Goal: Ask a question

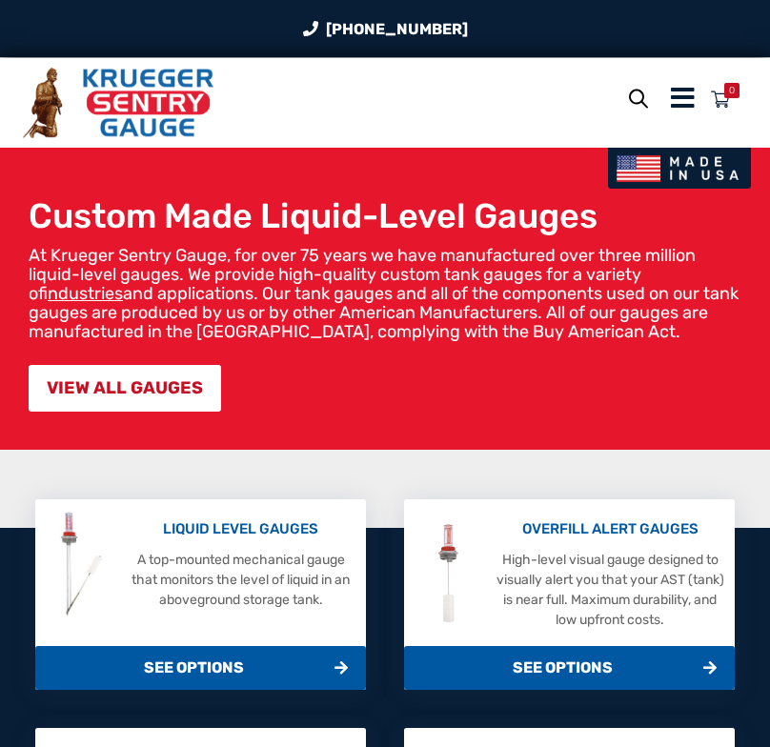
click at [688, 108] on icon "Menu Icon" at bounding box center [683, 98] width 24 height 27
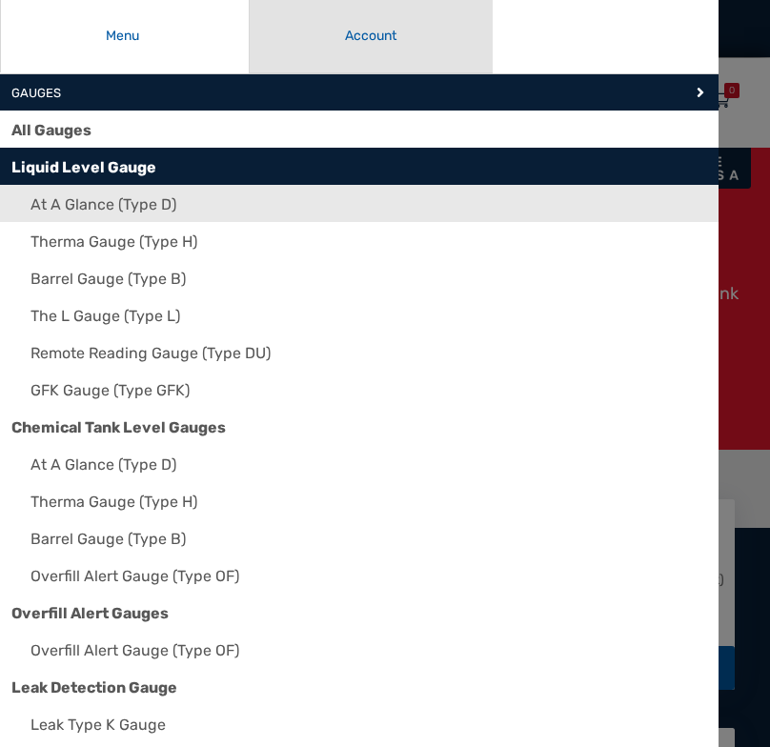
click at [416, 211] on link "At A Glance (Type D)" at bounding box center [368, 203] width 699 height 37
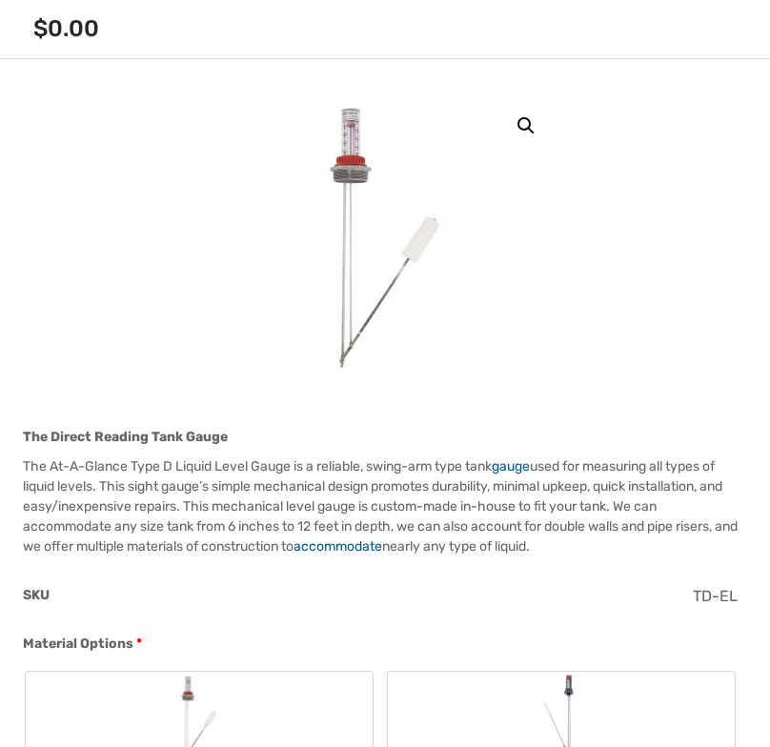
scroll to position [667, 0]
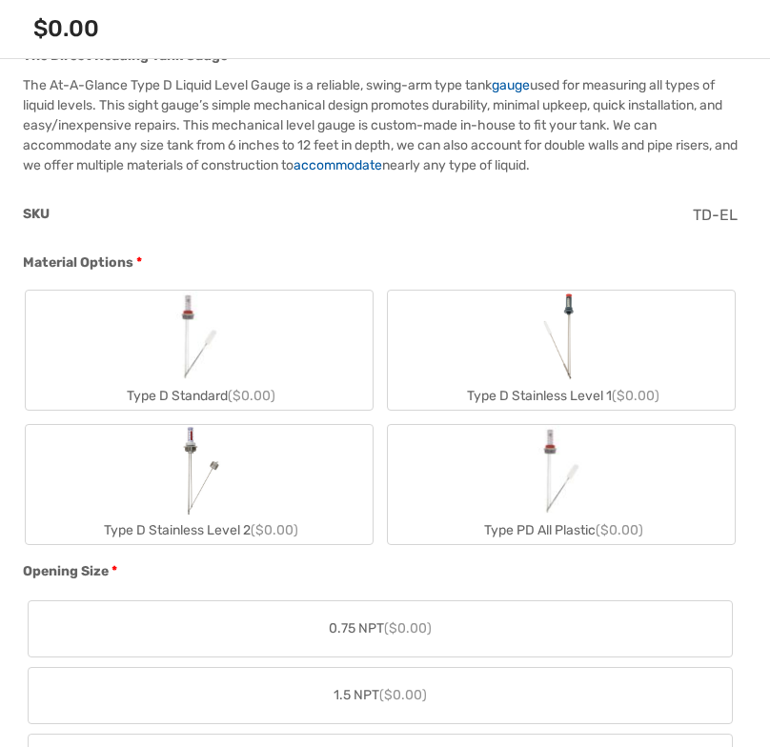
click at [310, 353] on label "Type D Standard ($0.00)" at bounding box center [199, 349] width 347 height 119
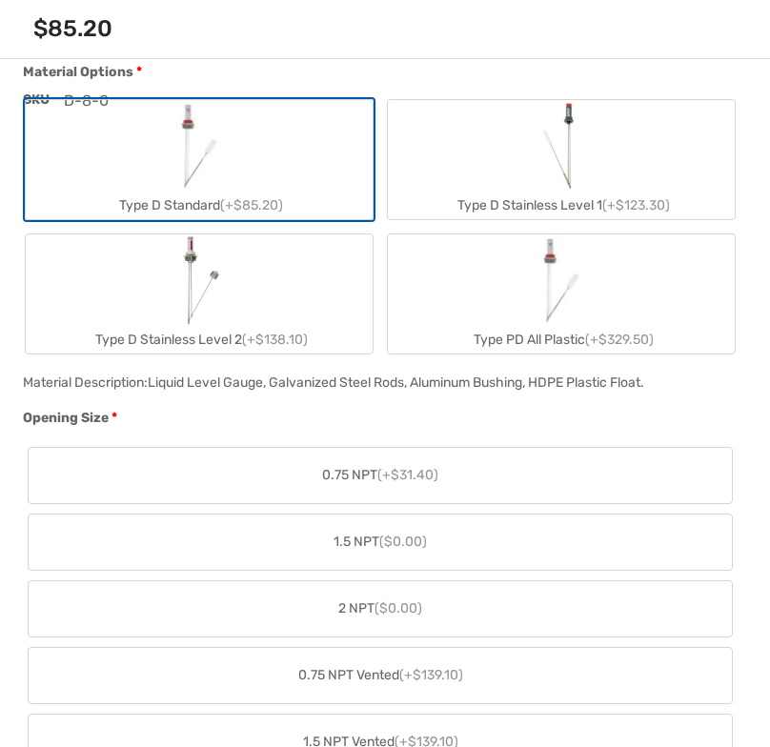
scroll to position [952, 0]
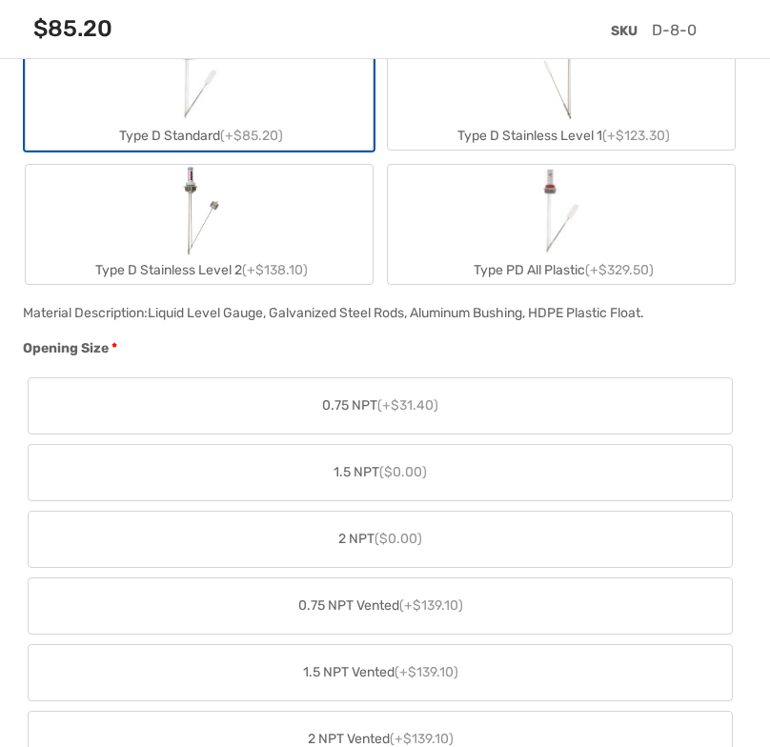
click at [274, 466] on label "1.5 NPT ($0.00)" at bounding box center [380, 472] width 703 height 55
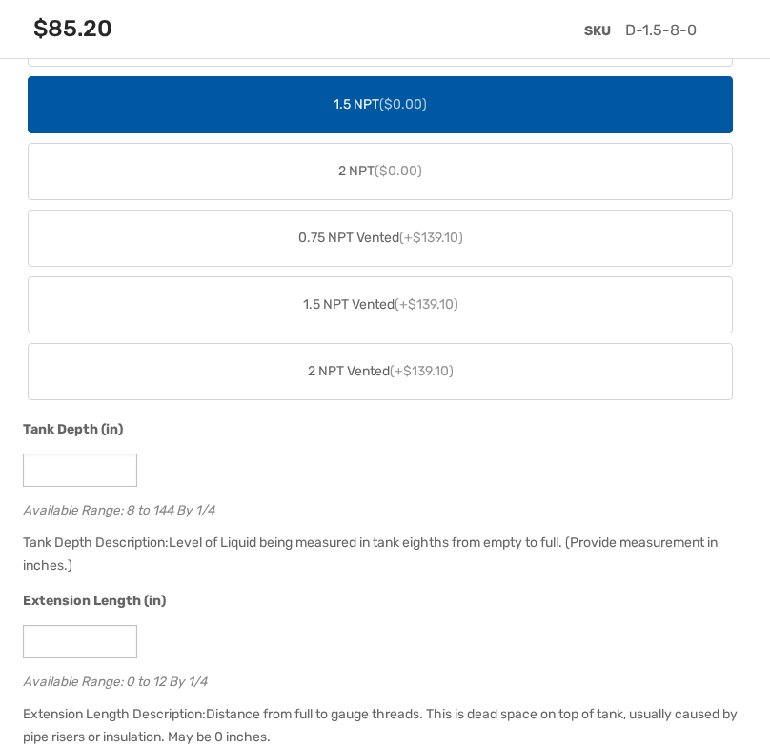
scroll to position [1333, 0]
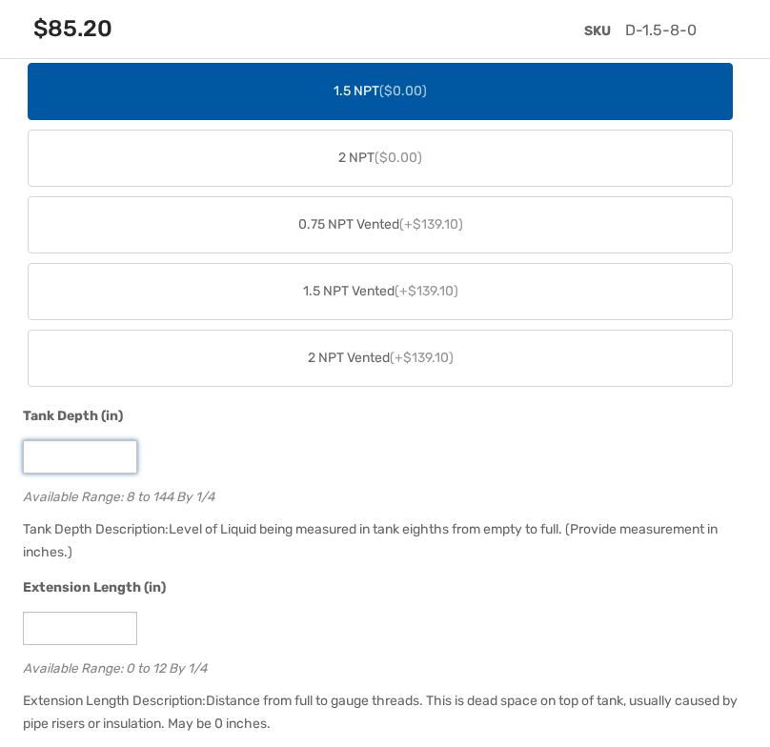
click at [120, 452] on input "*" at bounding box center [80, 456] width 114 height 33
click at [120, 452] on input "**" at bounding box center [80, 456] width 114 height 33
click at [122, 464] on input "*" at bounding box center [80, 456] width 114 height 33
type input "*"
click at [122, 464] on input "*" at bounding box center [80, 456] width 114 height 33
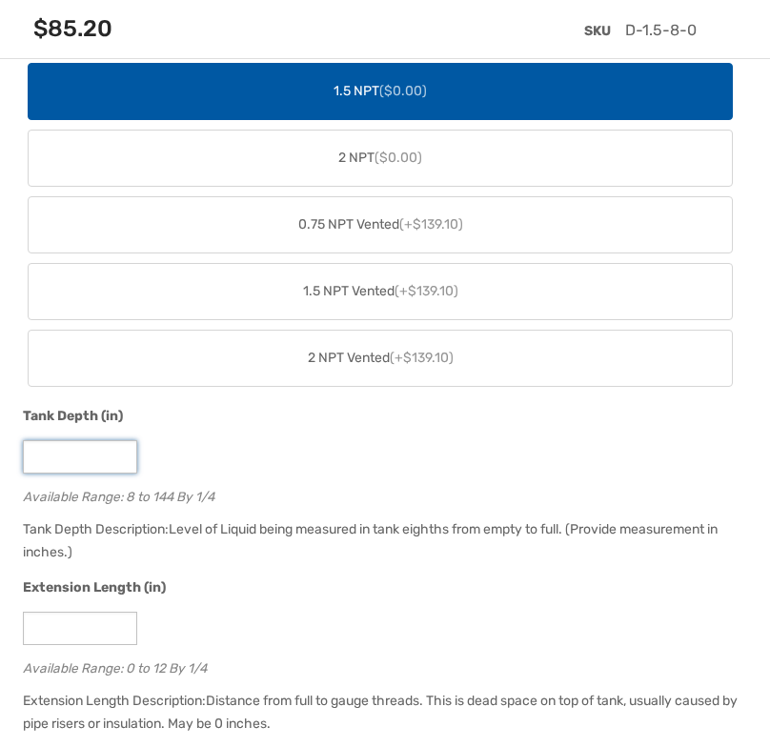
click at [122, 464] on input "*" at bounding box center [80, 456] width 114 height 33
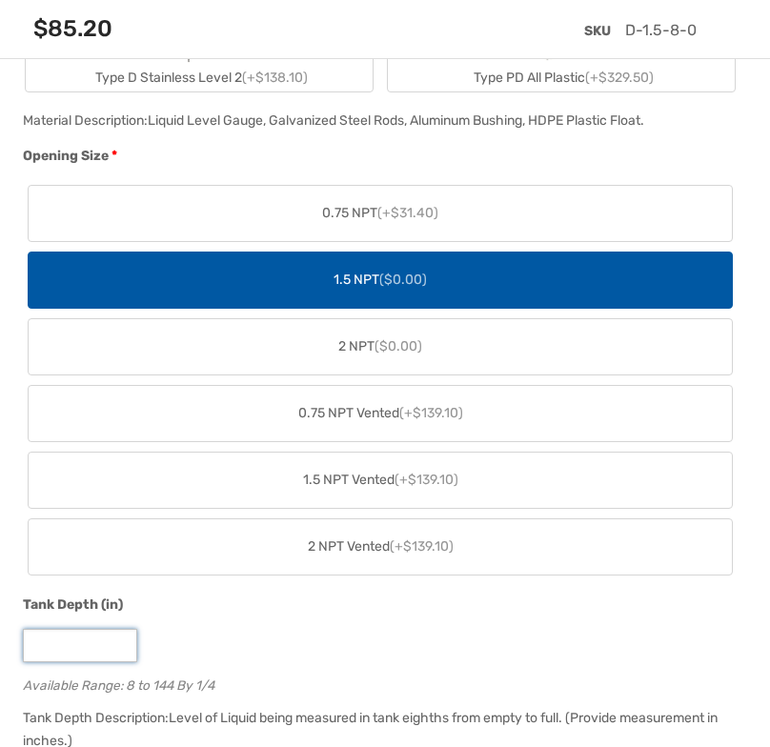
scroll to position [1143, 0]
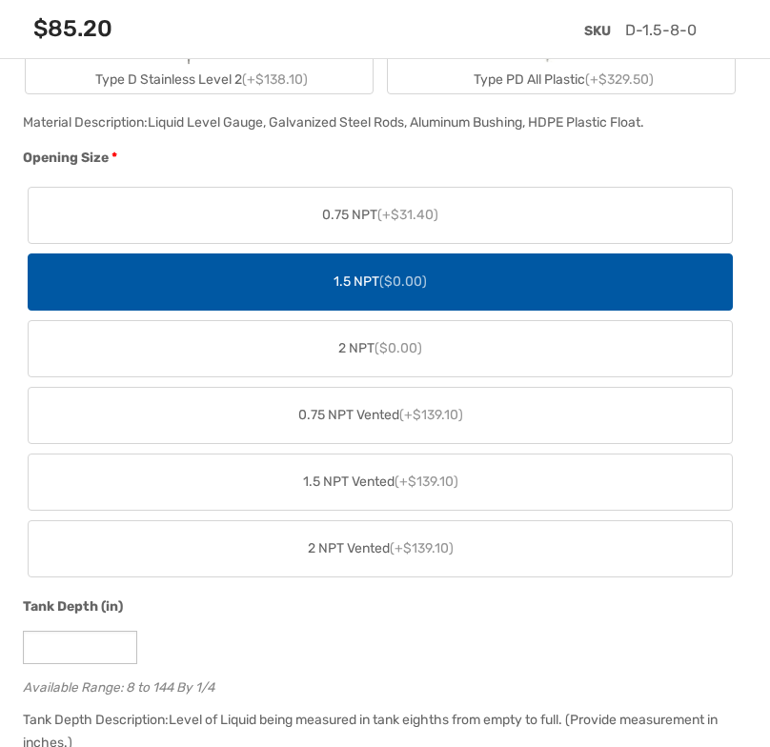
click at [352, 364] on label "2 NPT ($0.00)" at bounding box center [380, 348] width 703 height 55
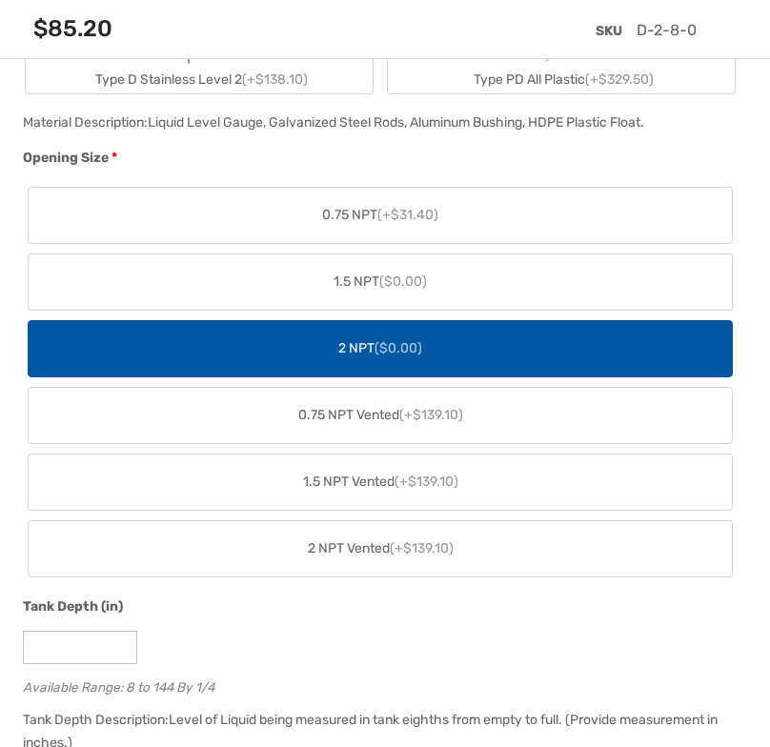
click at [380, 276] on span "1.5 NPT ($0.00)" at bounding box center [379, 281] width 93 height 20
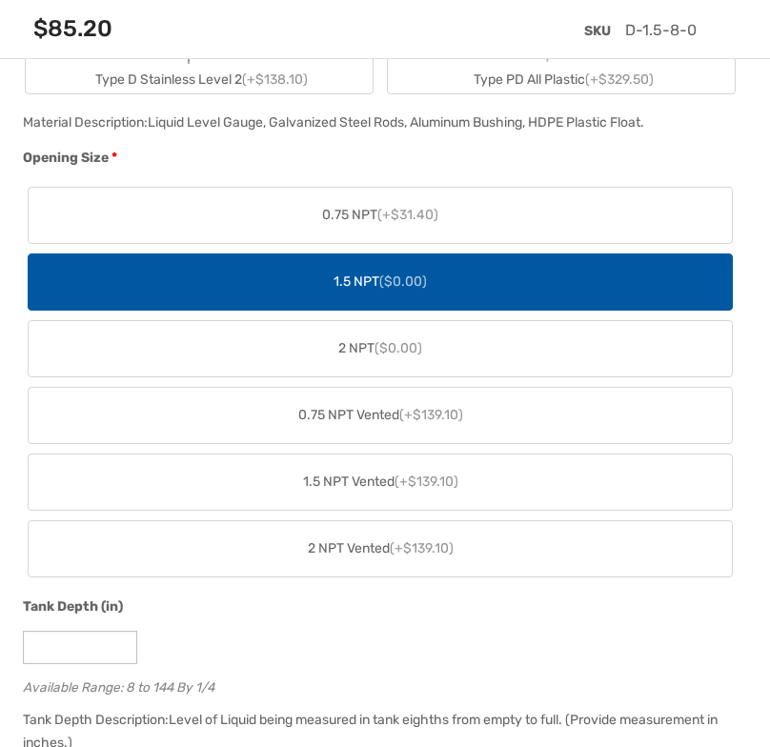
click at [391, 241] on label "0.75 NPT (+$31.40)" at bounding box center [380, 215] width 703 height 55
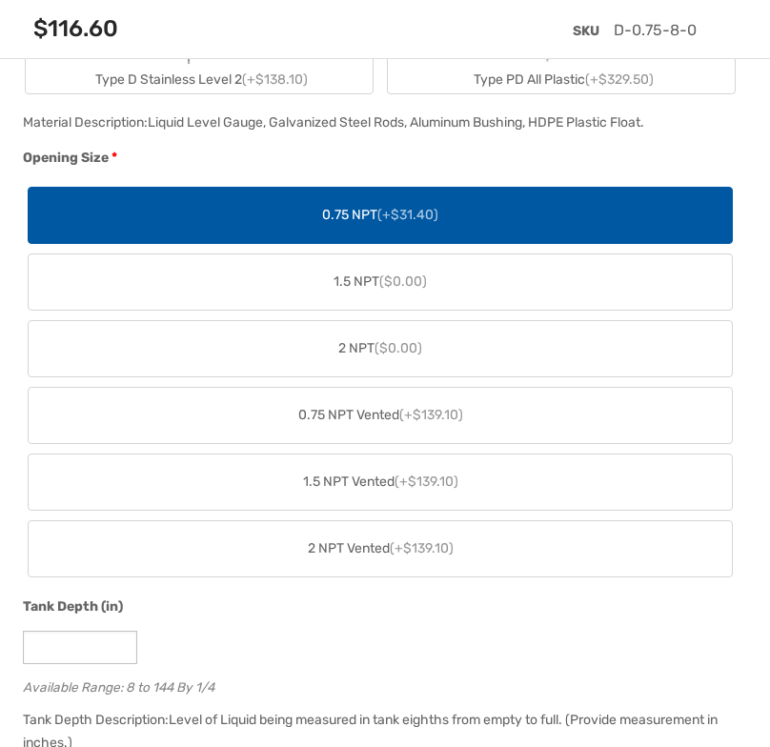
click at [329, 532] on label "2 NPT Vented (+$139.10)" at bounding box center [380, 548] width 703 height 55
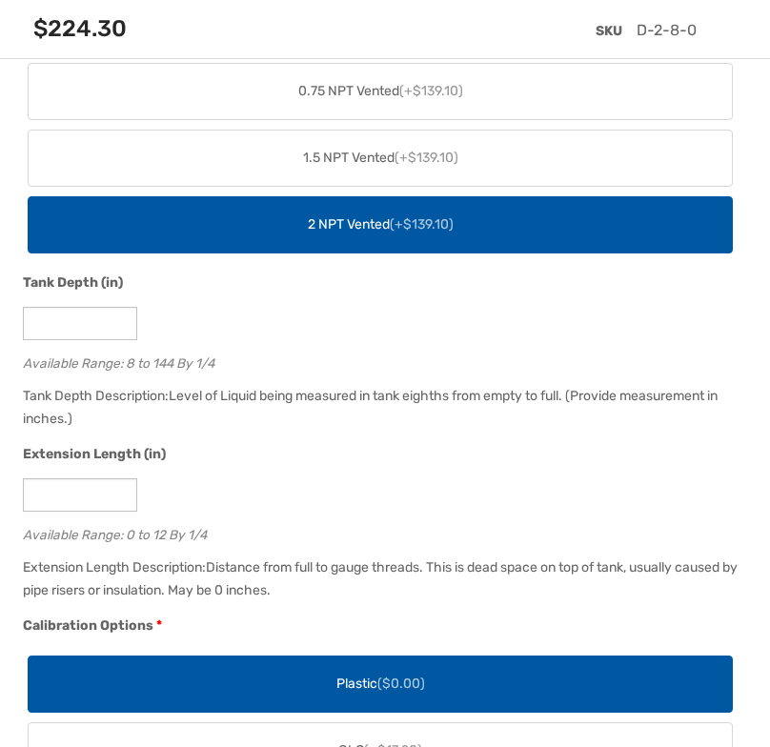
scroll to position [1524, 0]
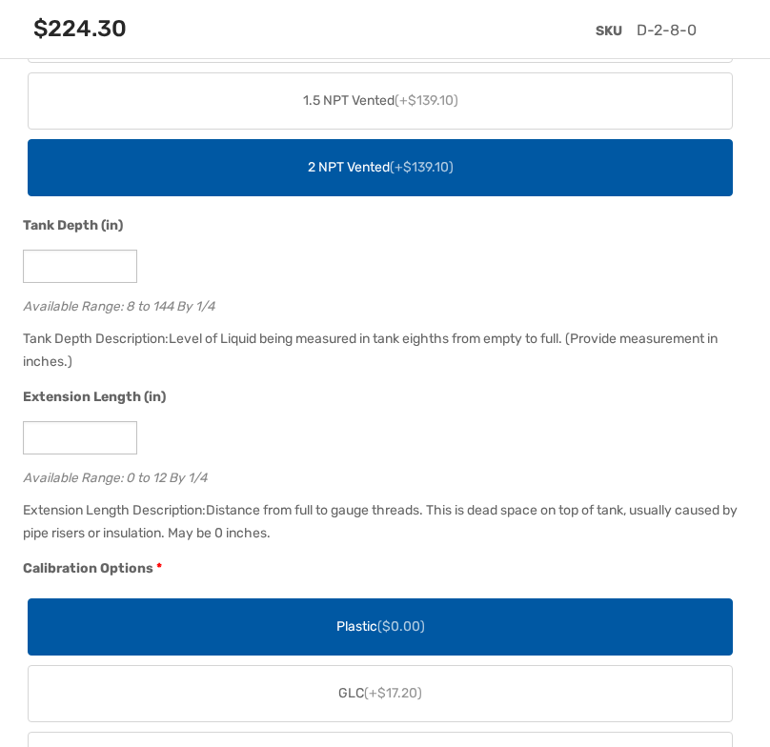
drag, startPoint x: 333, startPoint y: 477, endPoint x: 251, endPoint y: 492, distance: 83.3
click at [251, 492] on div "Extension Length (in) * Available Range: 0 to 12 By 1/4" at bounding box center [380, 442] width 724 height 111
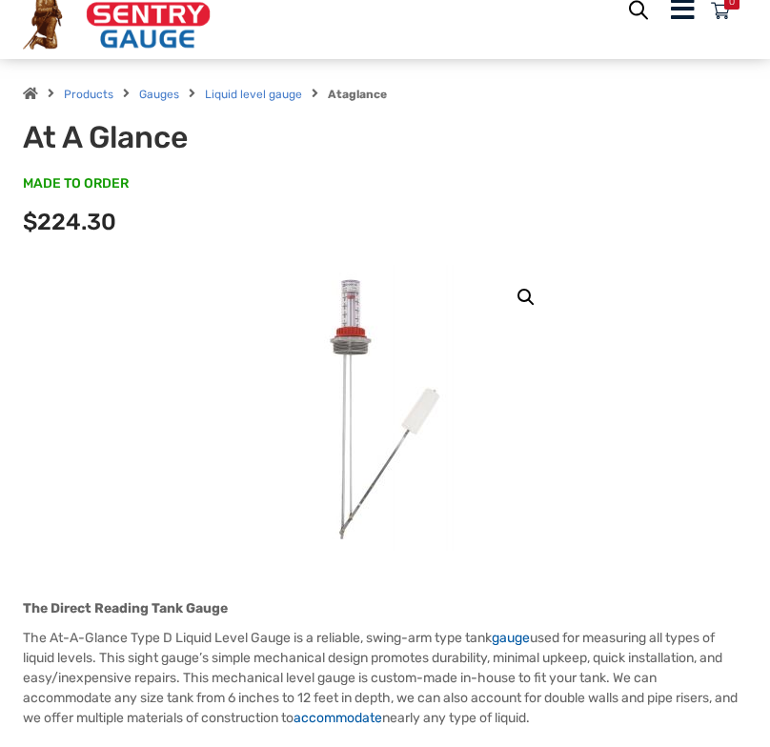
scroll to position [0, 0]
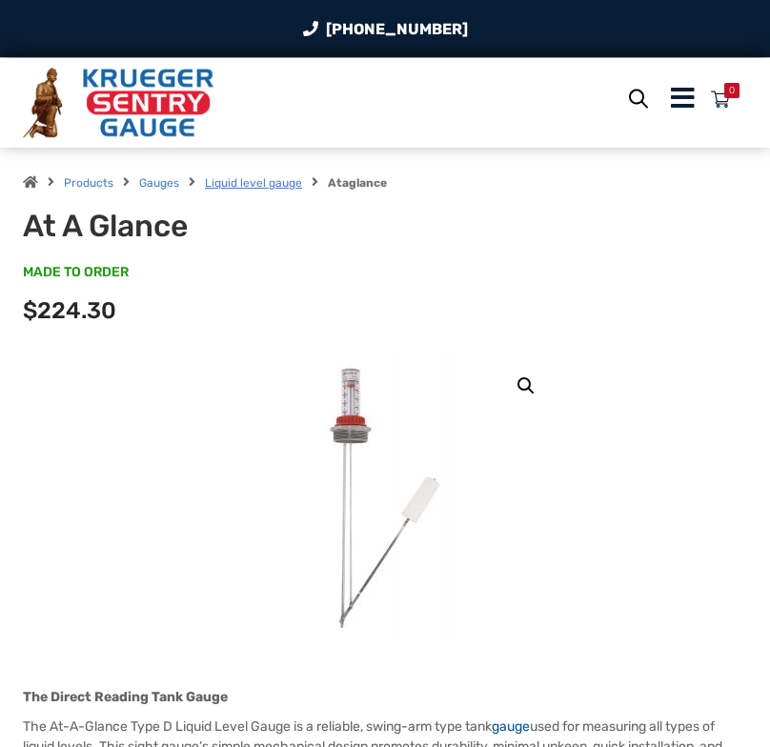
click at [245, 184] on link "Liquid level gauge" at bounding box center [253, 182] width 97 height 13
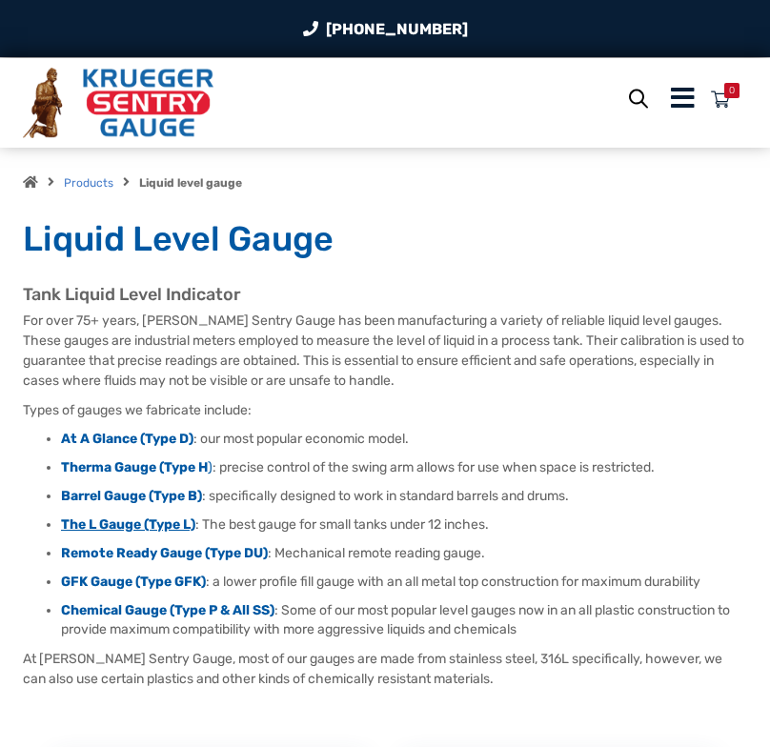
click at [138, 531] on strong "The L Gauge (Type L)" at bounding box center [128, 524] width 134 height 16
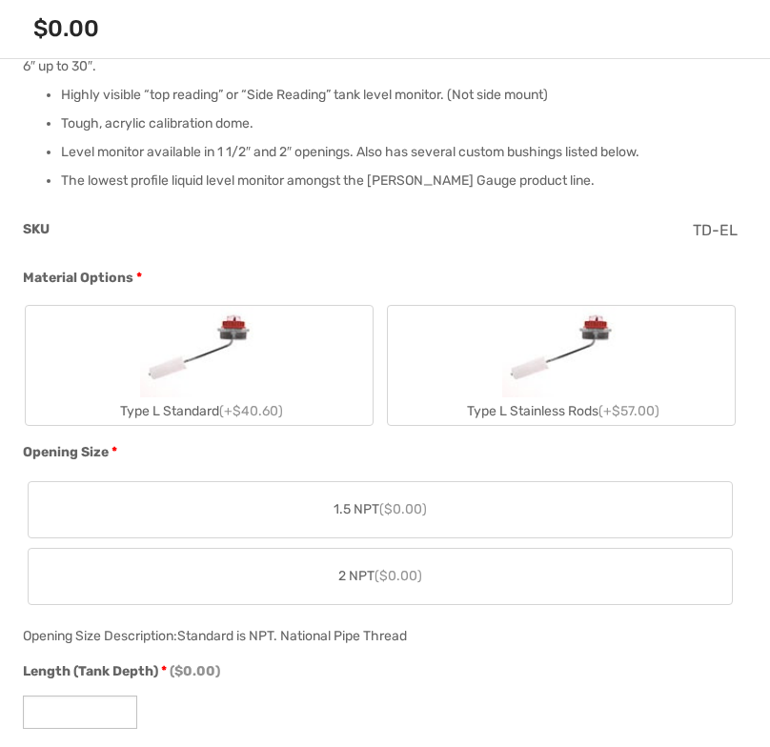
scroll to position [762, 0]
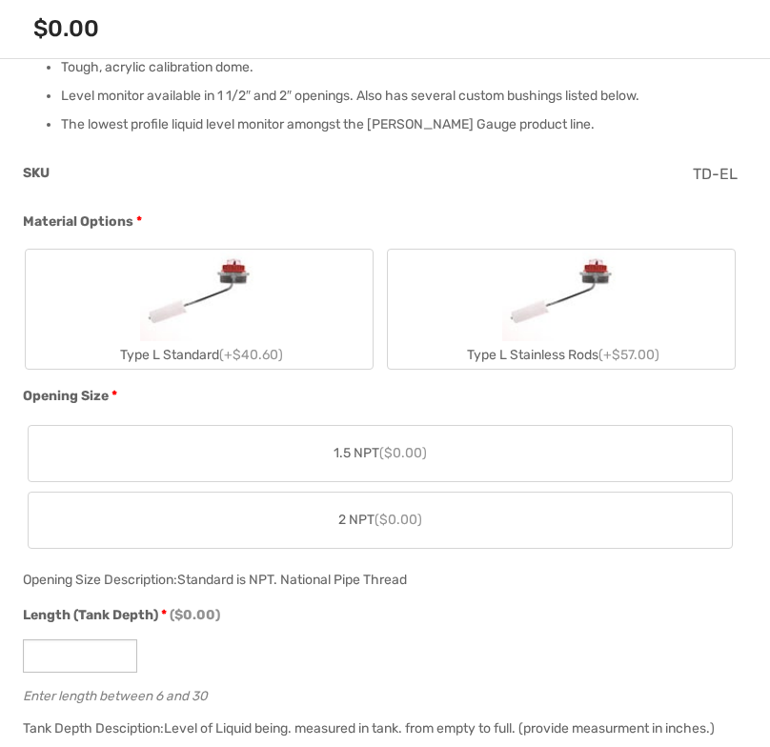
click at [212, 336] on img "Type L Standard" at bounding box center [199, 295] width 119 height 91
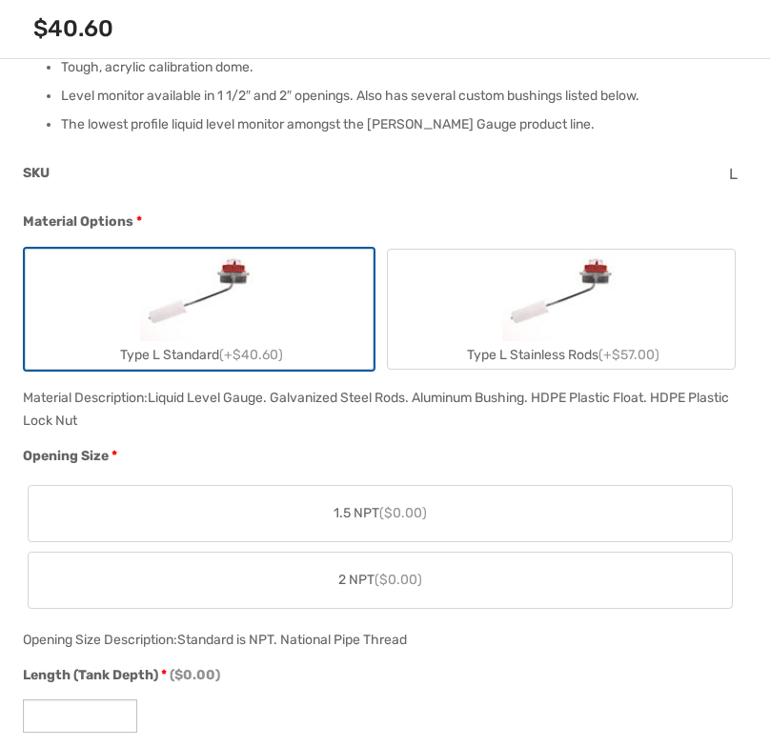
click at [218, 506] on label "1.5 NPT ($0.00)" at bounding box center [380, 513] width 703 height 55
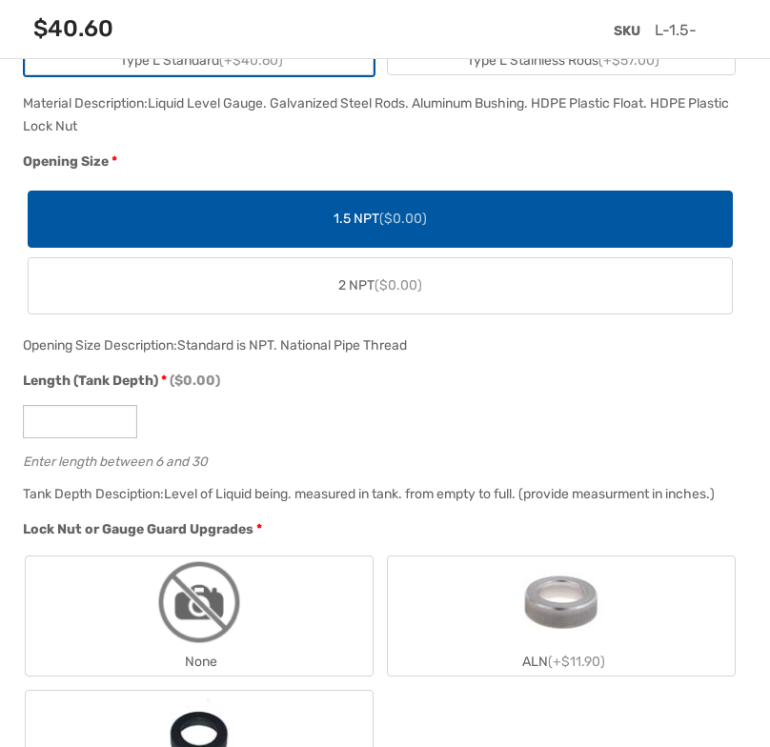
scroll to position [1143, 0]
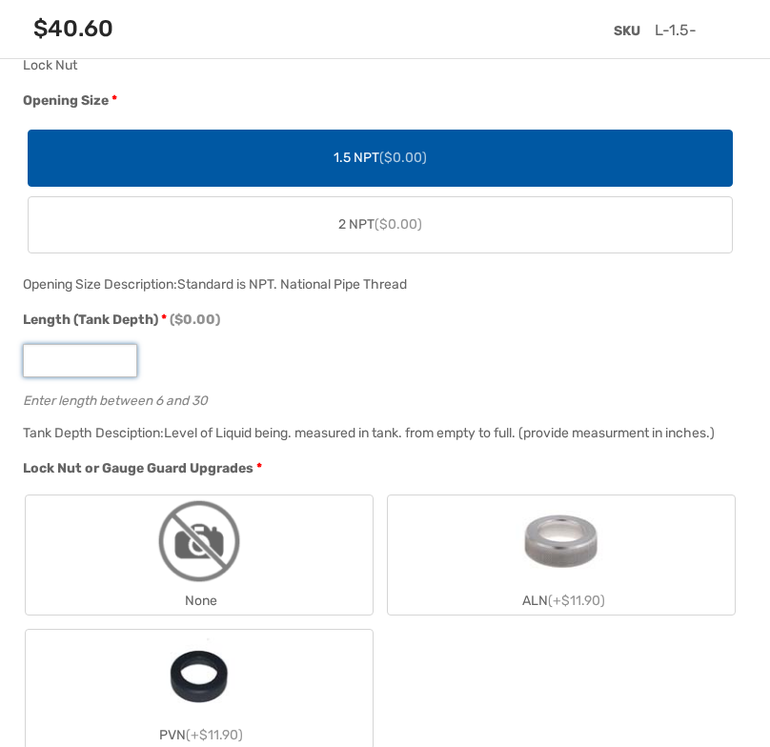
click at [96, 368] on input "Length (Tank Depth) * ($0.00)" at bounding box center [80, 360] width 114 height 33
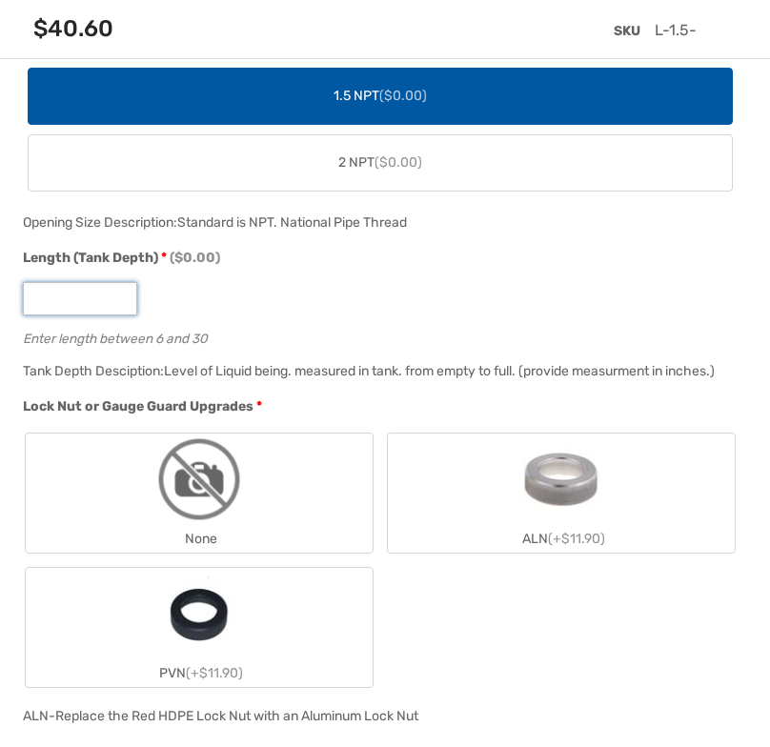
scroll to position [1238, 0]
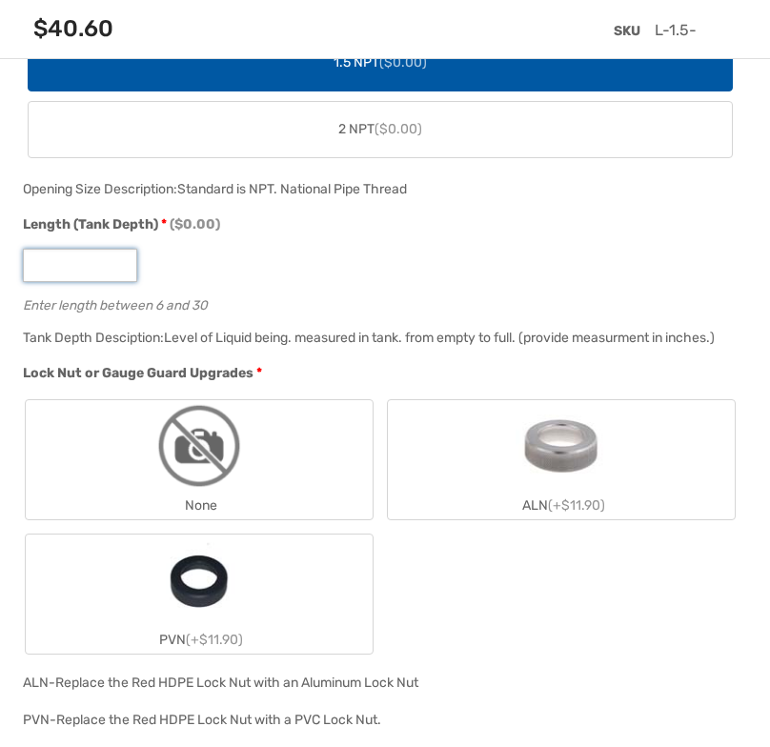
type input "*"
click at [118, 260] on input "*" at bounding box center [80, 265] width 114 height 33
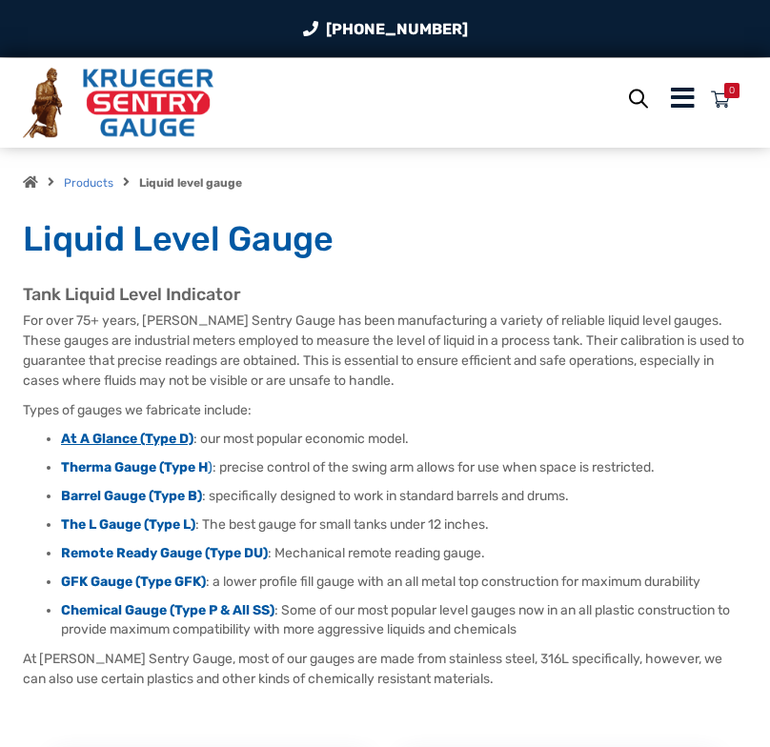
click at [140, 441] on strong "At A Glance (Type D)" at bounding box center [127, 439] width 132 height 16
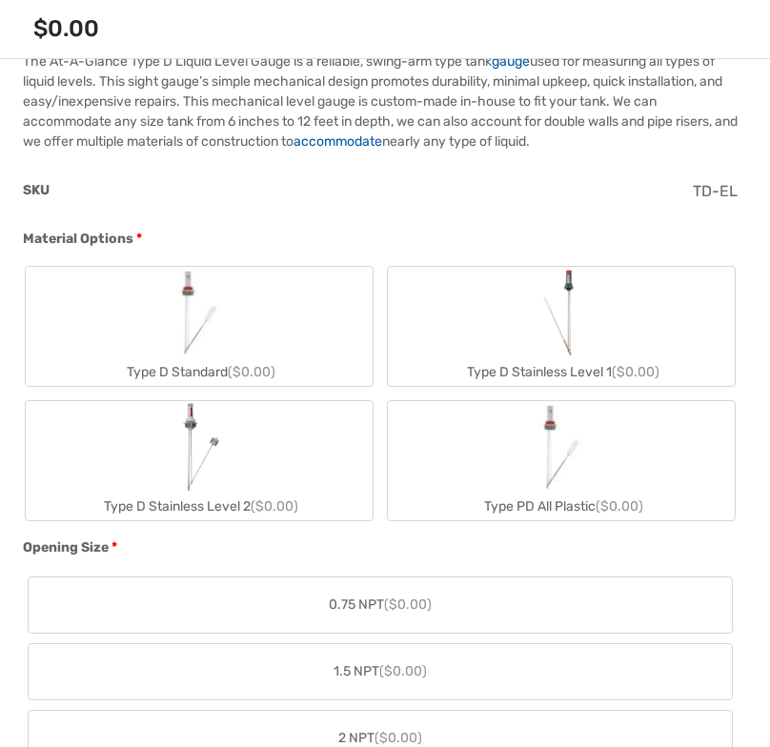
scroll to position [762, 0]
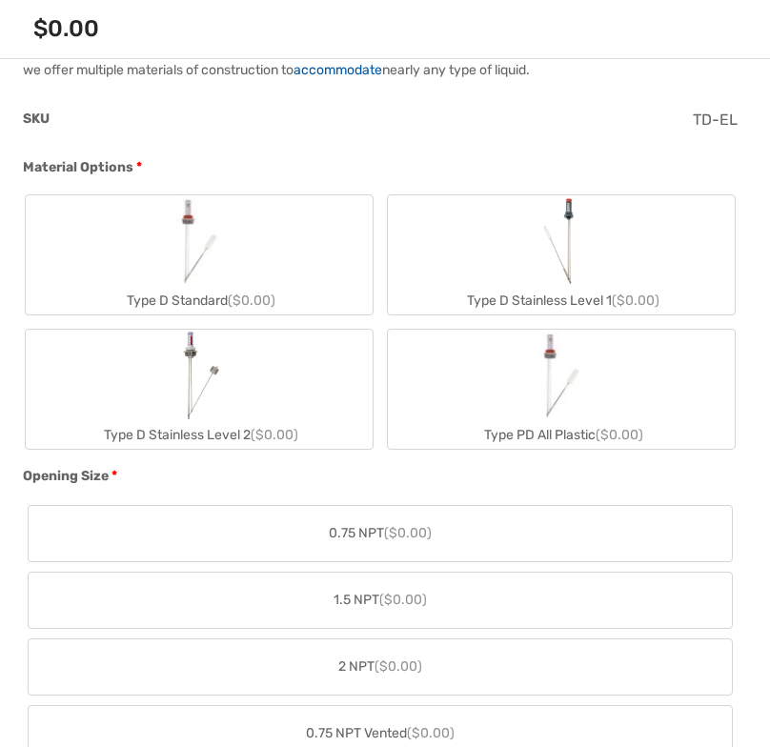
click at [189, 288] on div "Type D Standard ($0.00)" at bounding box center [199, 301] width 347 height 28
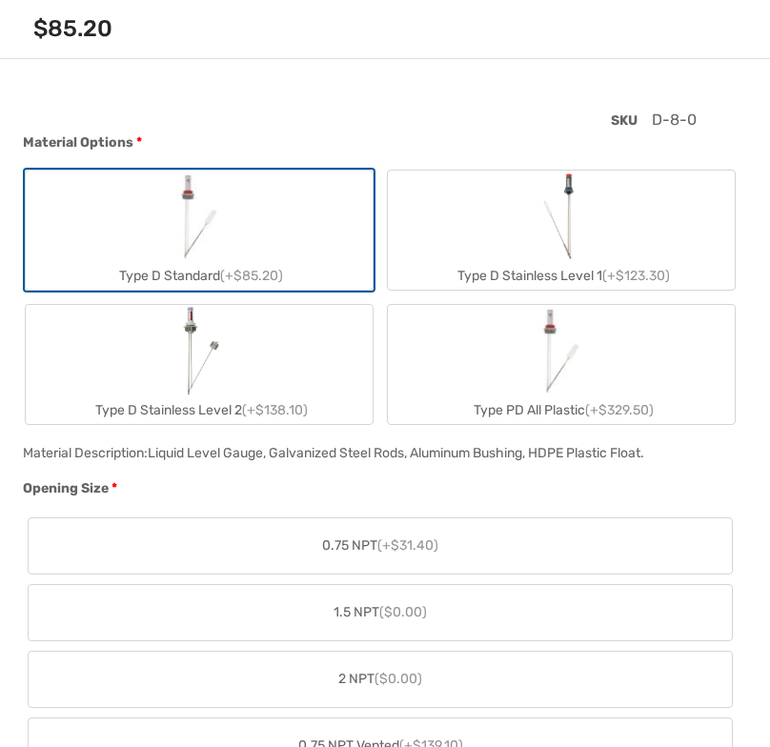
scroll to position [857, 0]
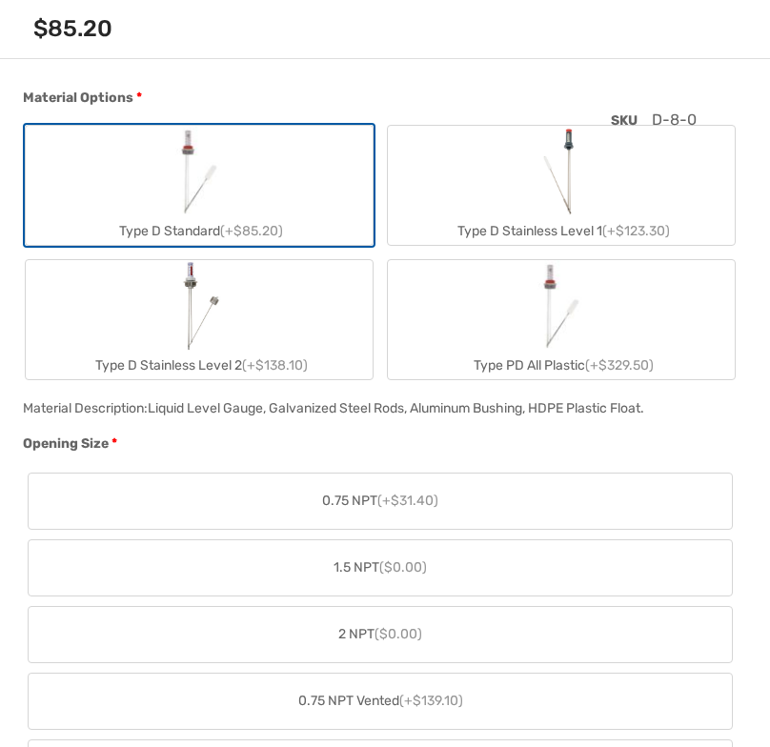
click at [151, 542] on label "1.5 NPT ($0.00)" at bounding box center [380, 567] width 703 height 55
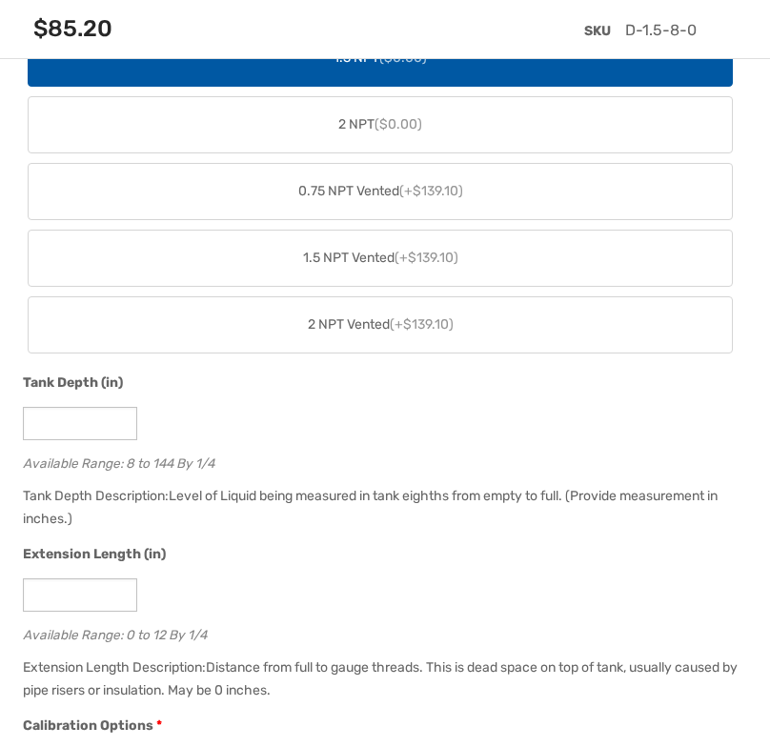
scroll to position [1524, 0]
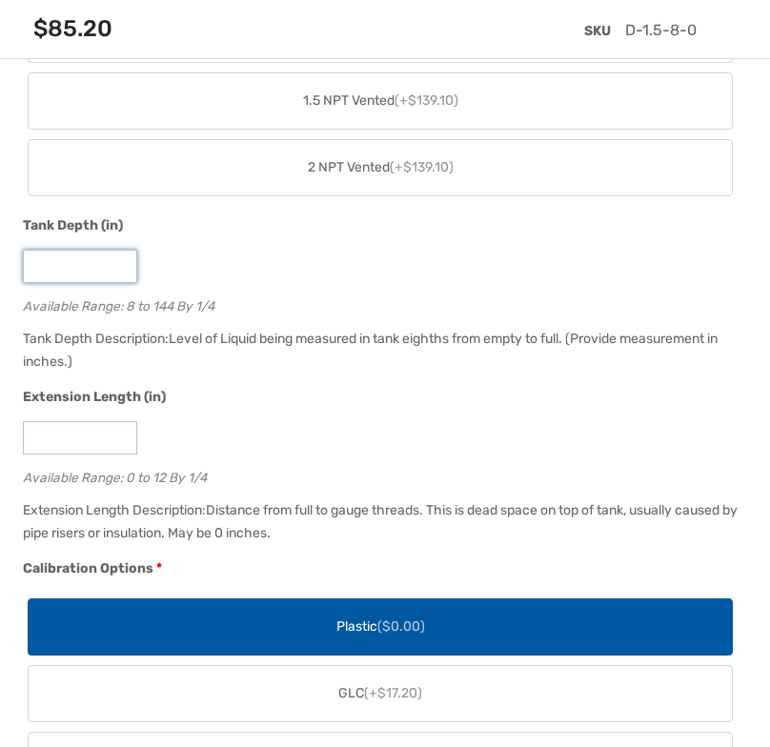
drag, startPoint x: 3, startPoint y: 274, endPoint x: -43, endPoint y: 264, distance: 46.9
type input "**"
click at [276, 390] on div "Extension Length (in)" at bounding box center [380, 399] width 714 height 25
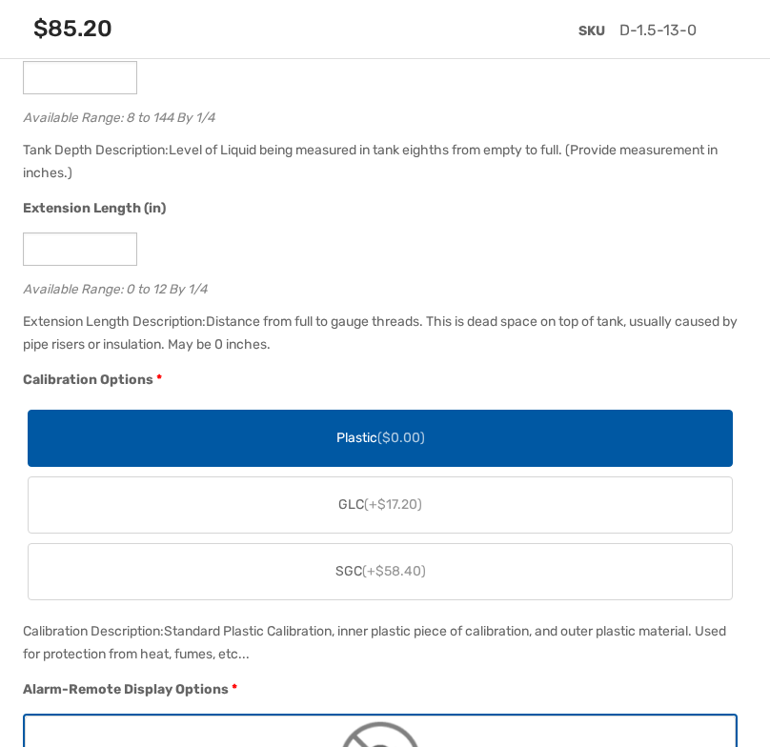
scroll to position [1714, 0]
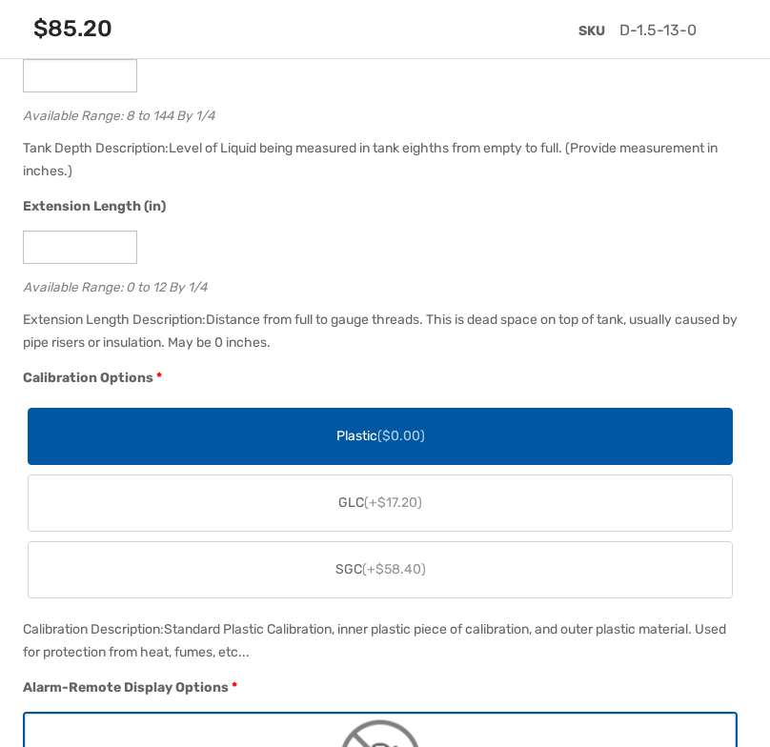
click at [277, 447] on label "Plastic ($0.00)" at bounding box center [380, 436] width 703 height 55
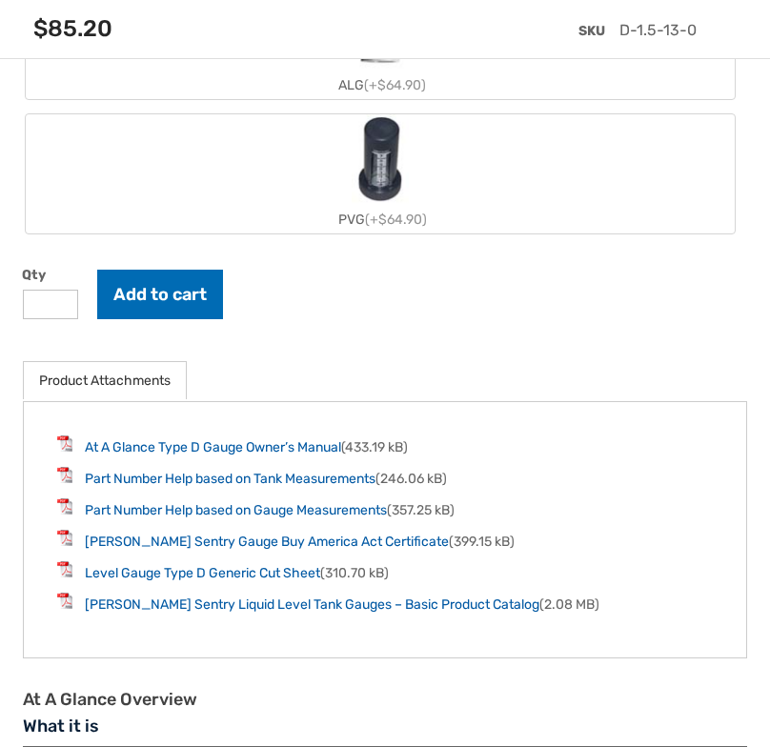
scroll to position [3429, 0]
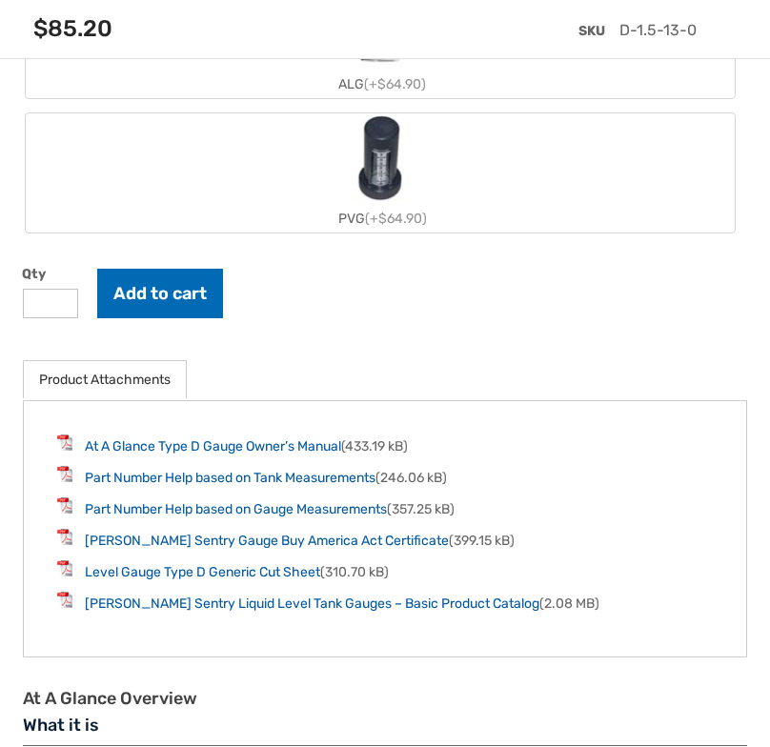
click at [59, 309] on input "*" at bounding box center [50, 304] width 55 height 30
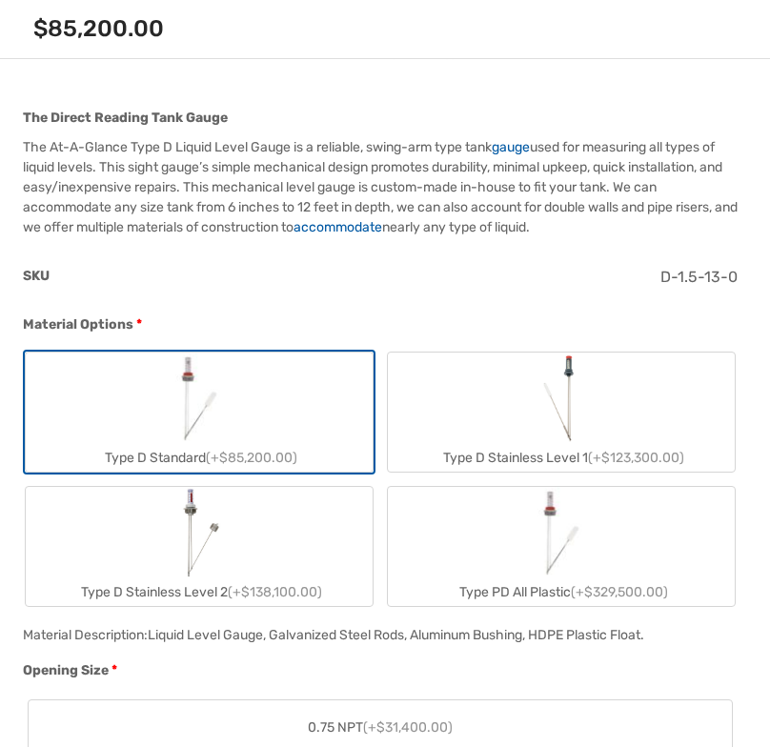
scroll to position [571, 0]
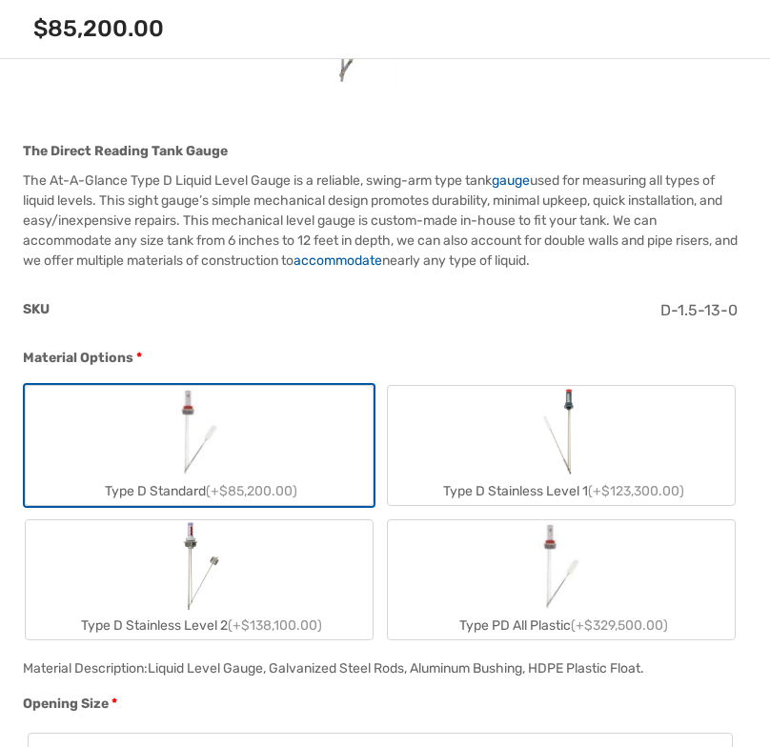
type input "****"
drag, startPoint x: 654, startPoint y: 317, endPoint x: 749, endPoint y: 309, distance: 94.7
copy span "D-1.5-13-0"
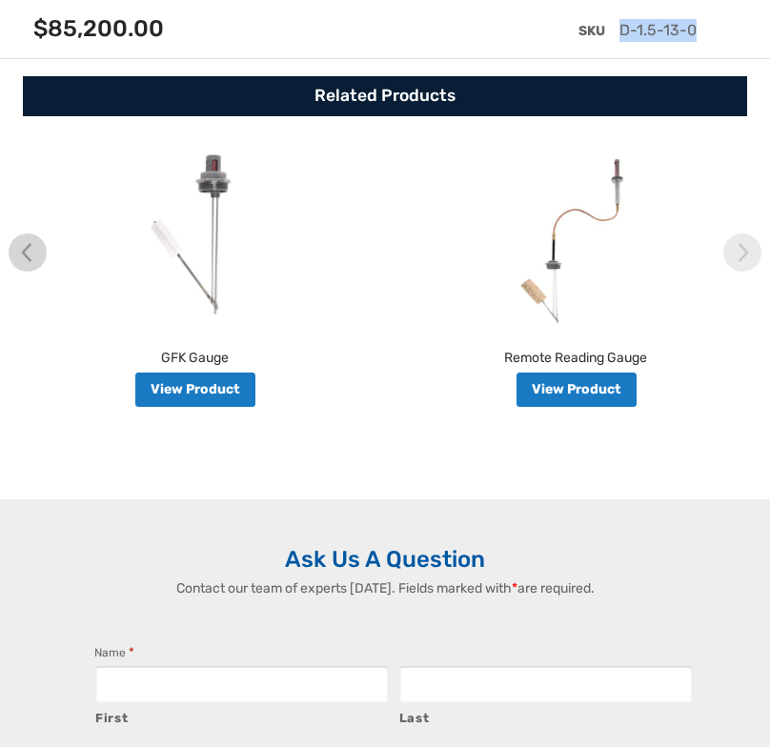
scroll to position [5009, 0]
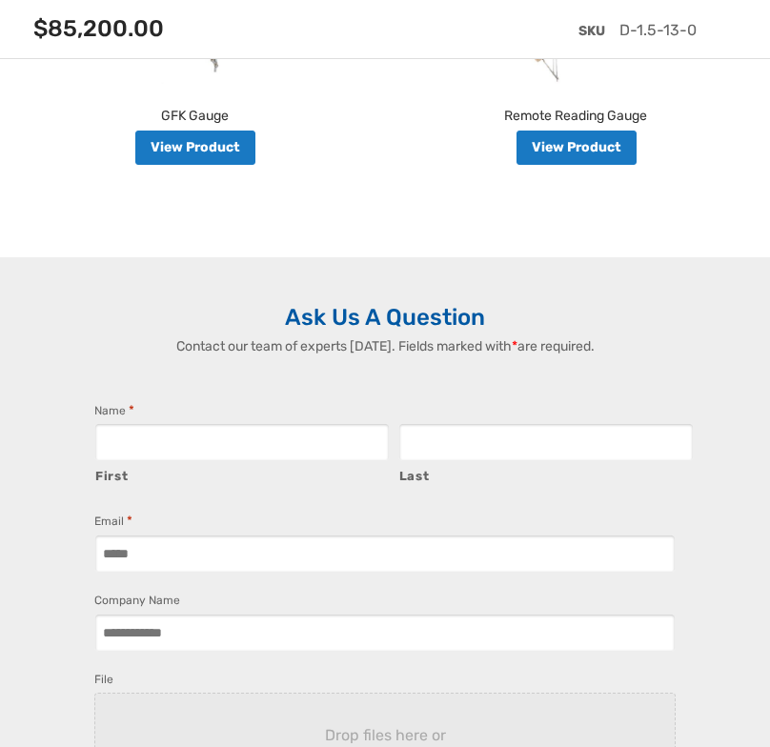
click at [210, 459] on input "First" at bounding box center [241, 442] width 295 height 38
type input "****"
type input "******"
type input "**********"
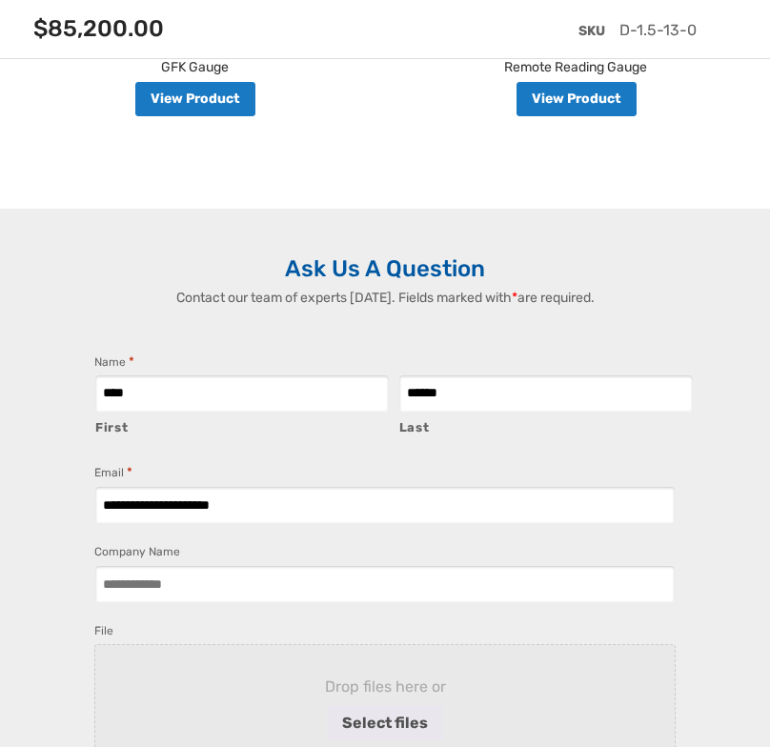
scroll to position [5104, 0]
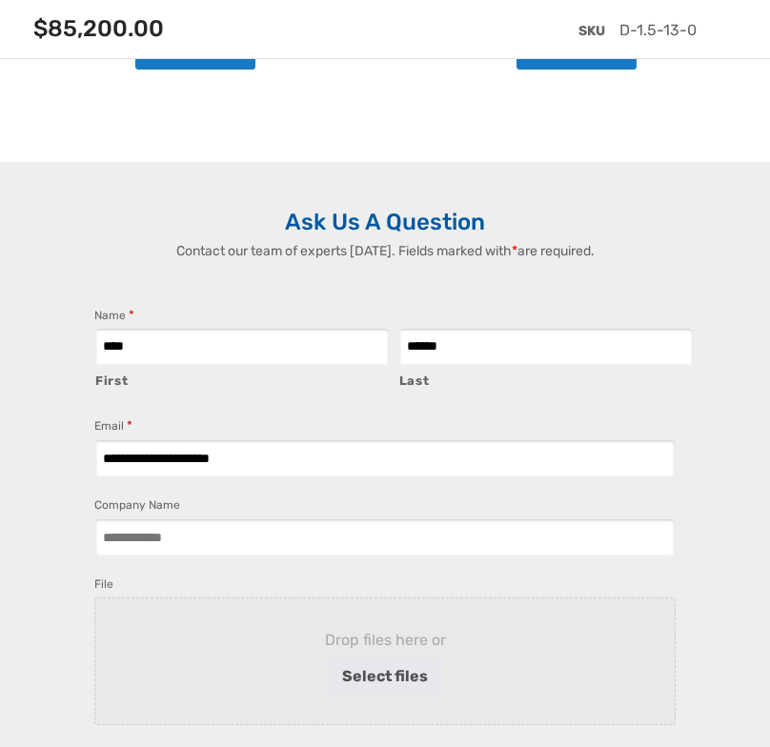
click at [194, 547] on input "Company Name" at bounding box center [384, 537] width 581 height 38
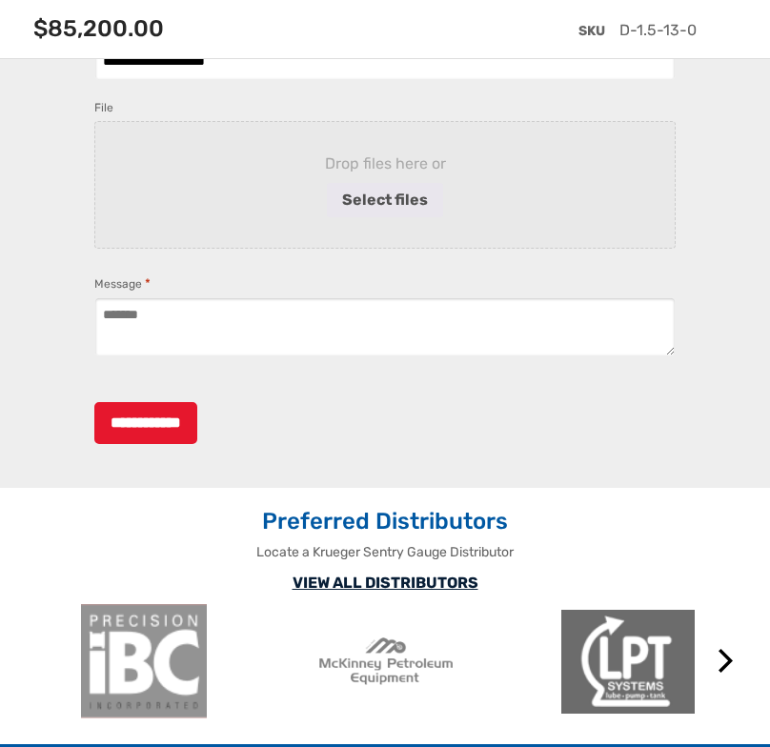
type input "**********"
click at [205, 344] on textarea "Message *" at bounding box center [384, 326] width 581 height 59
paste textarea "**********"
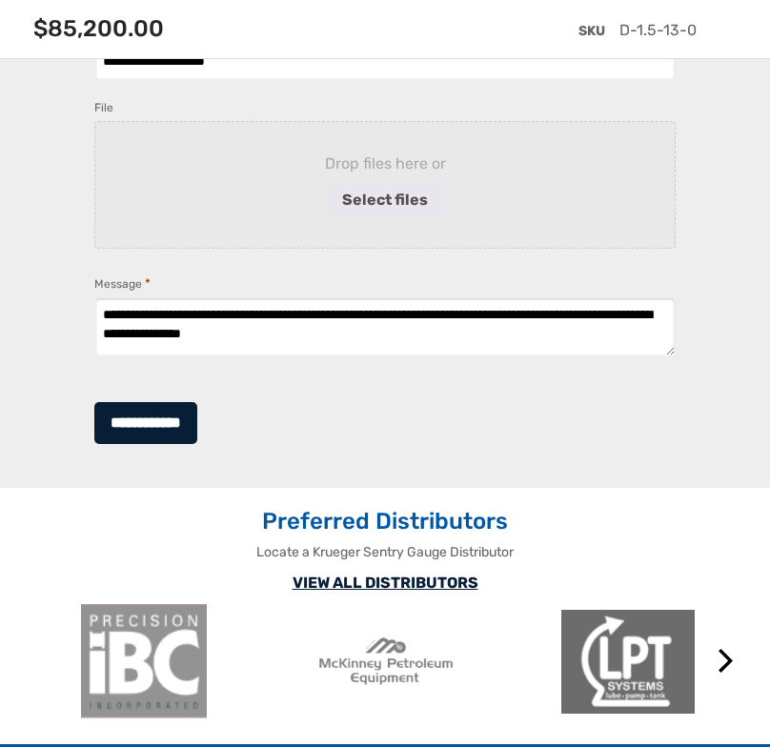
type textarea "**********"
click at [190, 444] on input "**********" at bounding box center [145, 423] width 103 height 42
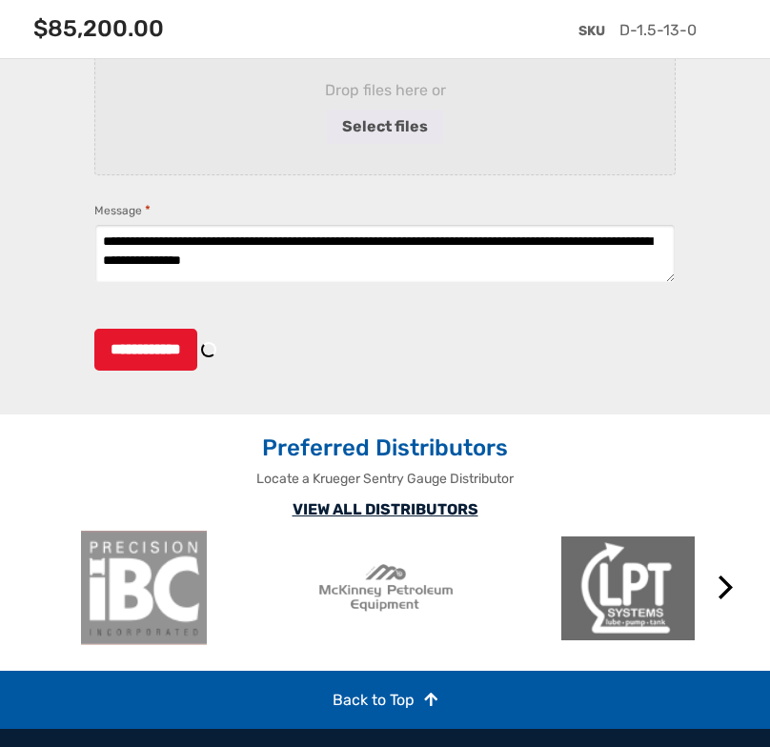
scroll to position [5756, 0]
